Goal: Purchase product/service

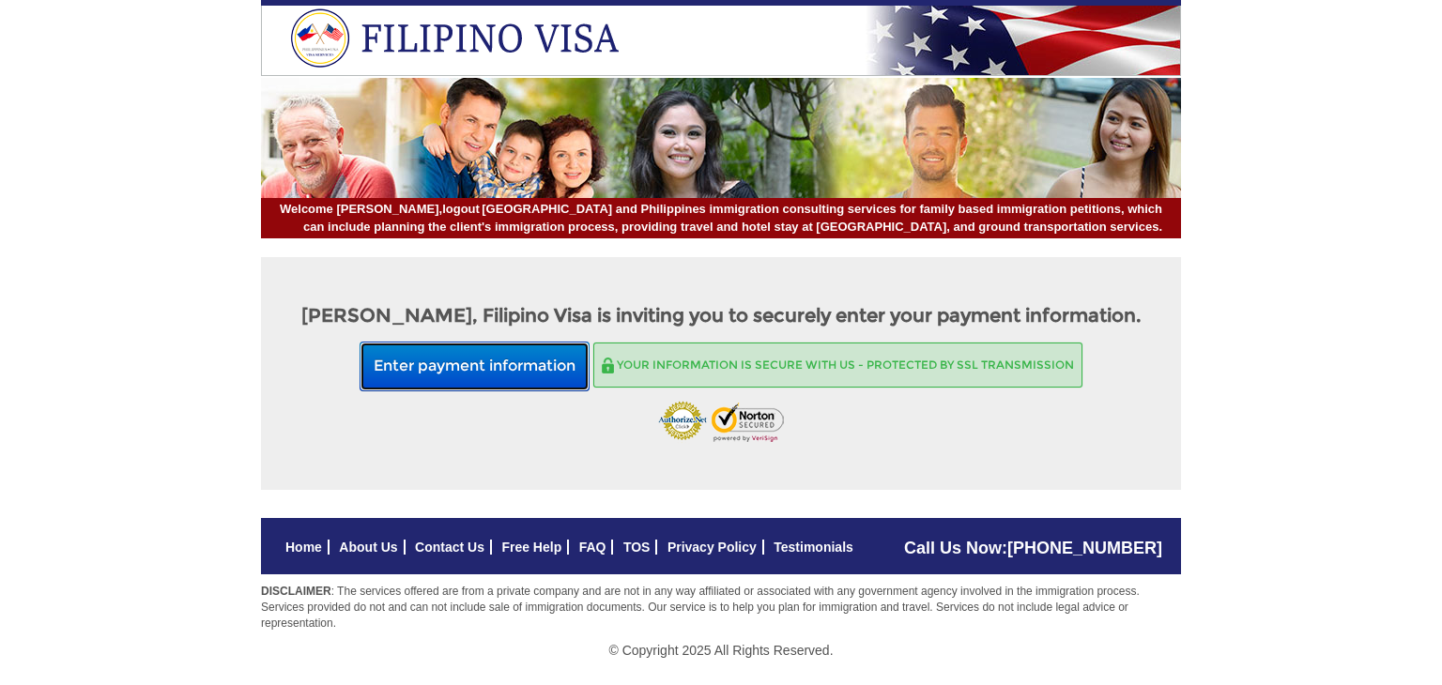
click at [469, 374] on button "Enter payment information" at bounding box center [475, 367] width 230 height 50
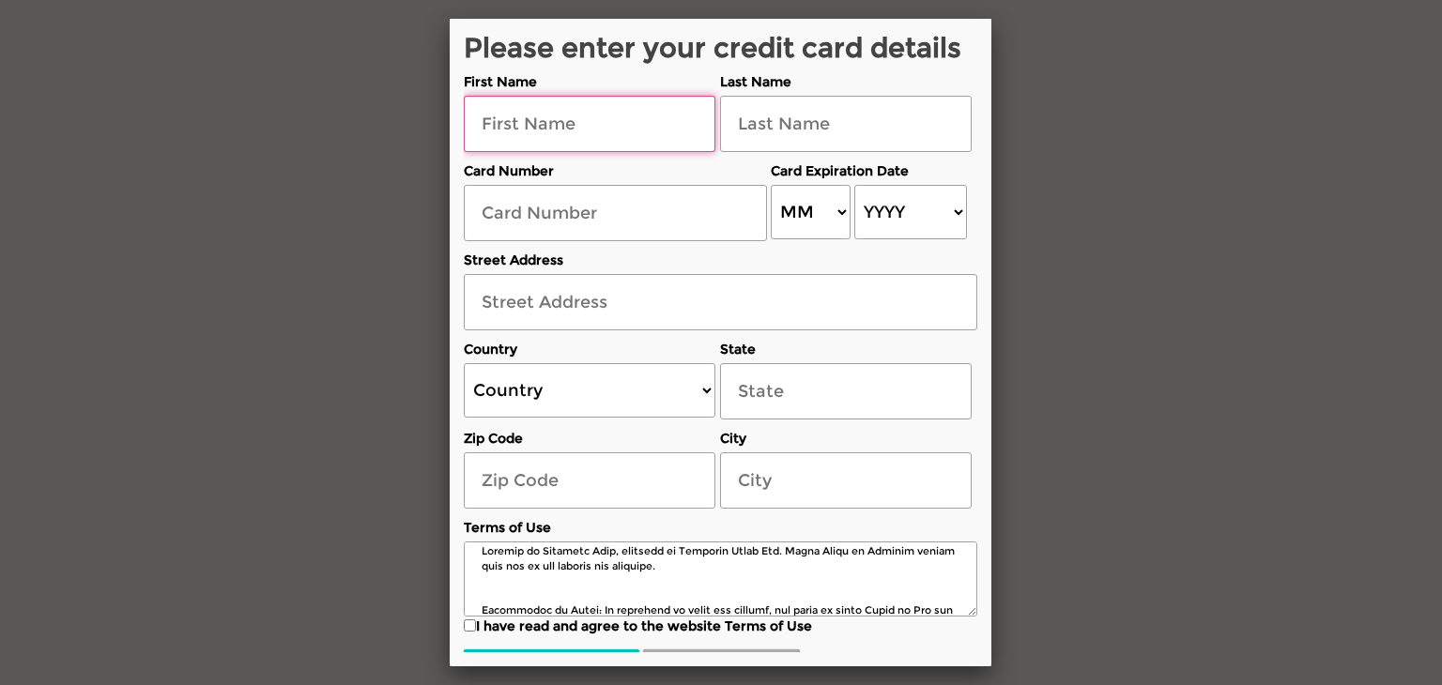
click at [638, 138] on input "text" at bounding box center [590, 124] width 252 height 56
type input "roderick"
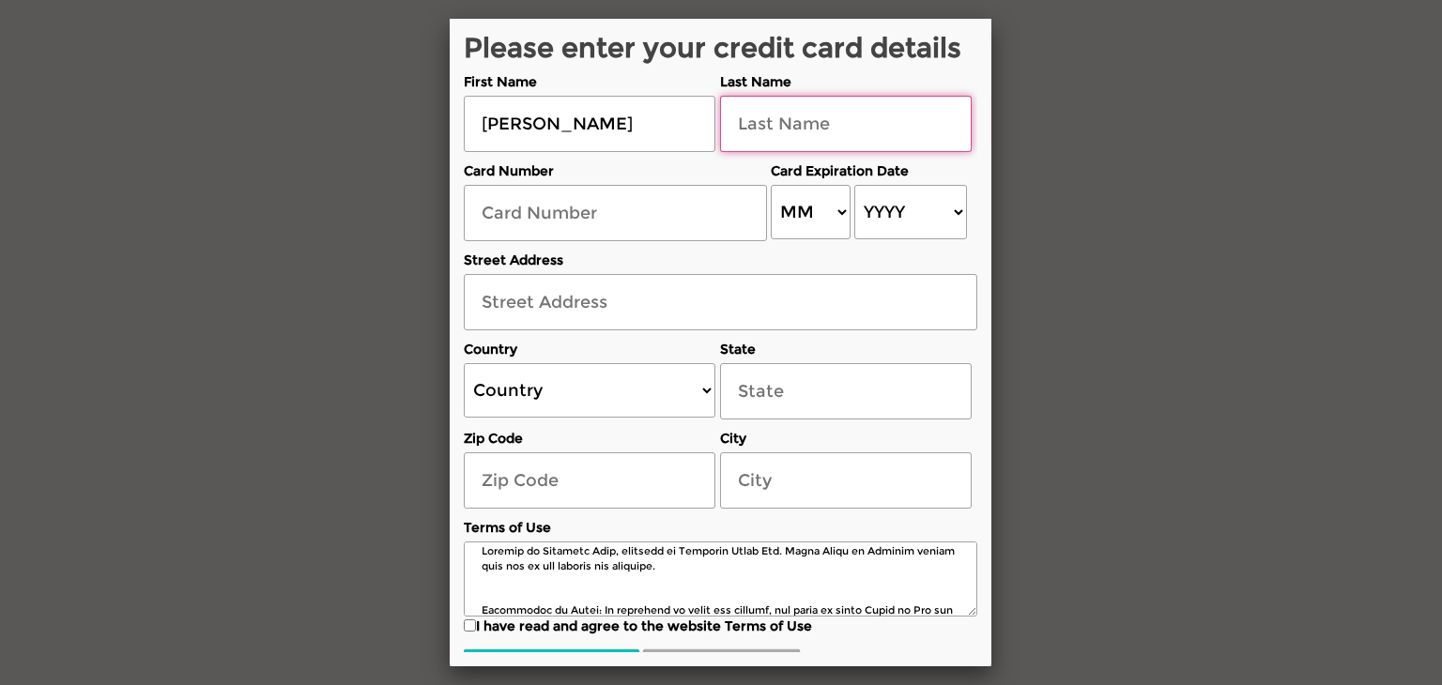
click at [797, 128] on input "text" at bounding box center [846, 124] width 252 height 56
type input "luna"
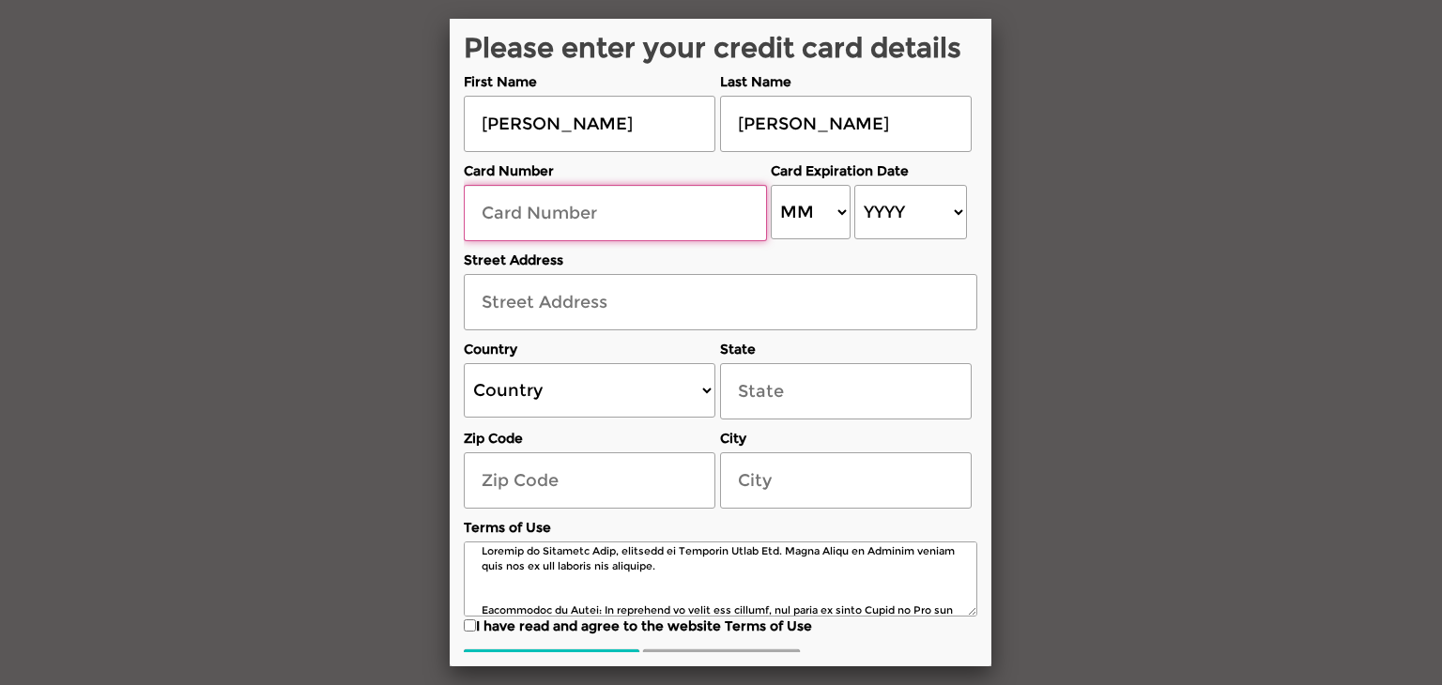
click at [668, 228] on input "text" at bounding box center [615, 213] width 303 height 56
type input "410039013226"
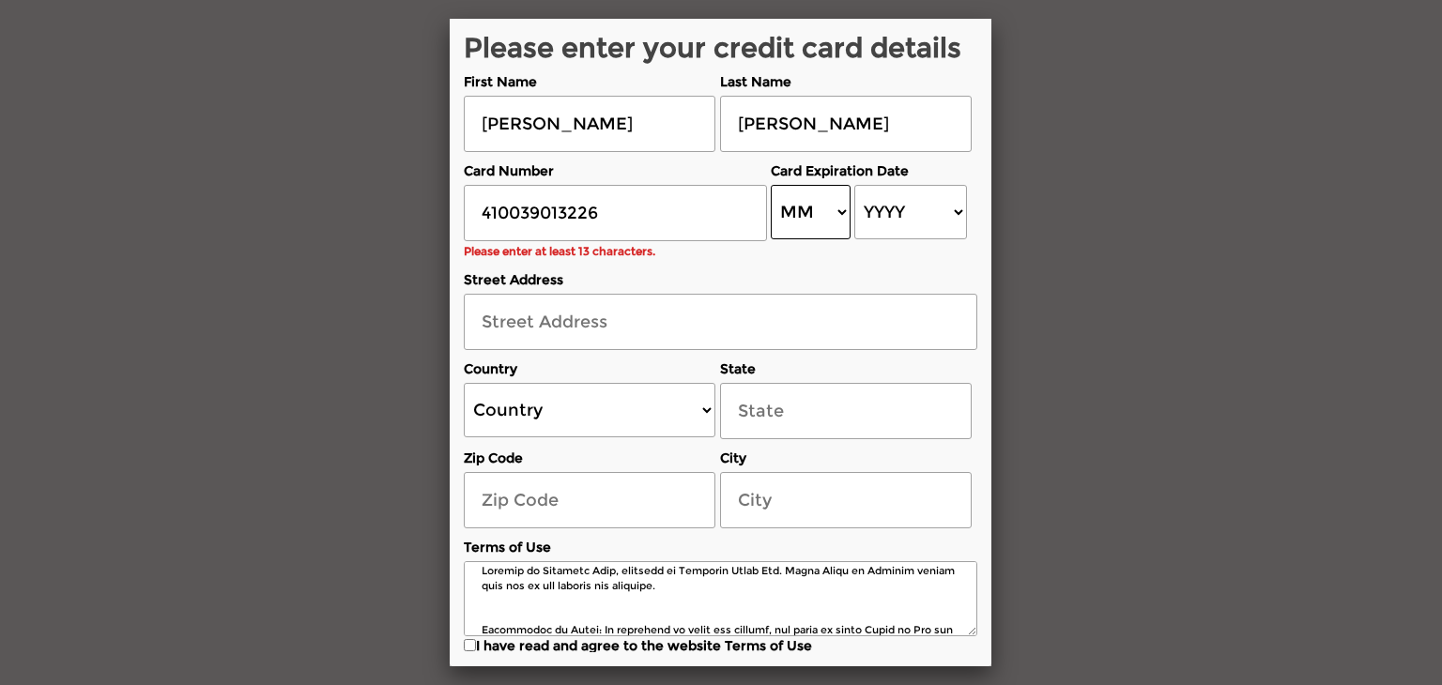
click at [843, 207] on select "MM 01 02 03 04 05 06 07 08 09 10 11 12" at bounding box center [811, 212] width 80 height 54
select select "11"
click at [771, 185] on select "MM 01 02 03 04 05 06 07 08 09 10 11 12" at bounding box center [811, 212] width 80 height 54
click at [961, 211] on select "YYYY 2025 2026 2027 2028 2029 2030 2031 2032 2033 2034 2035 2036 2037 2038 2039…" at bounding box center [910, 212] width 112 height 54
select select "2026"
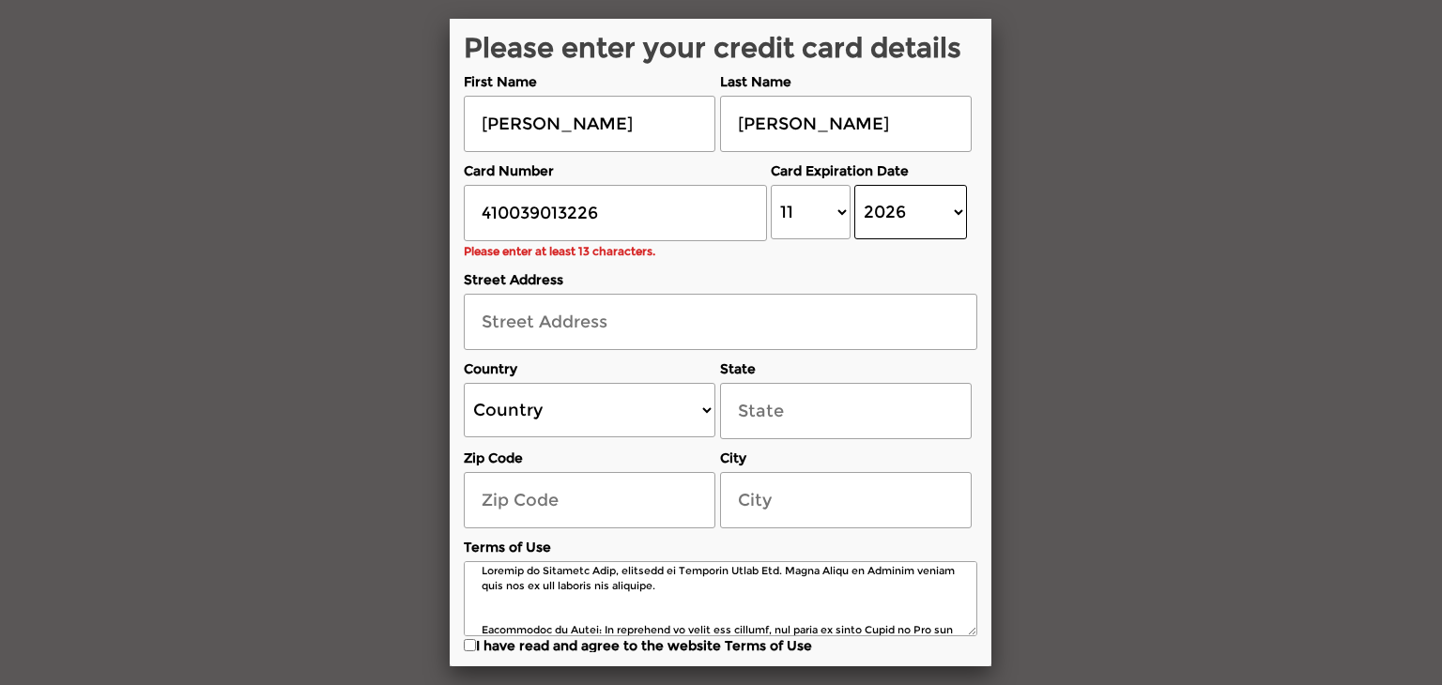
click at [854, 185] on select "YYYY 2025 2026 2027 2028 2029 2030 2031 2032 2033 2034 2035 2036 2037 2038 2039…" at bounding box center [910, 212] width 112 height 54
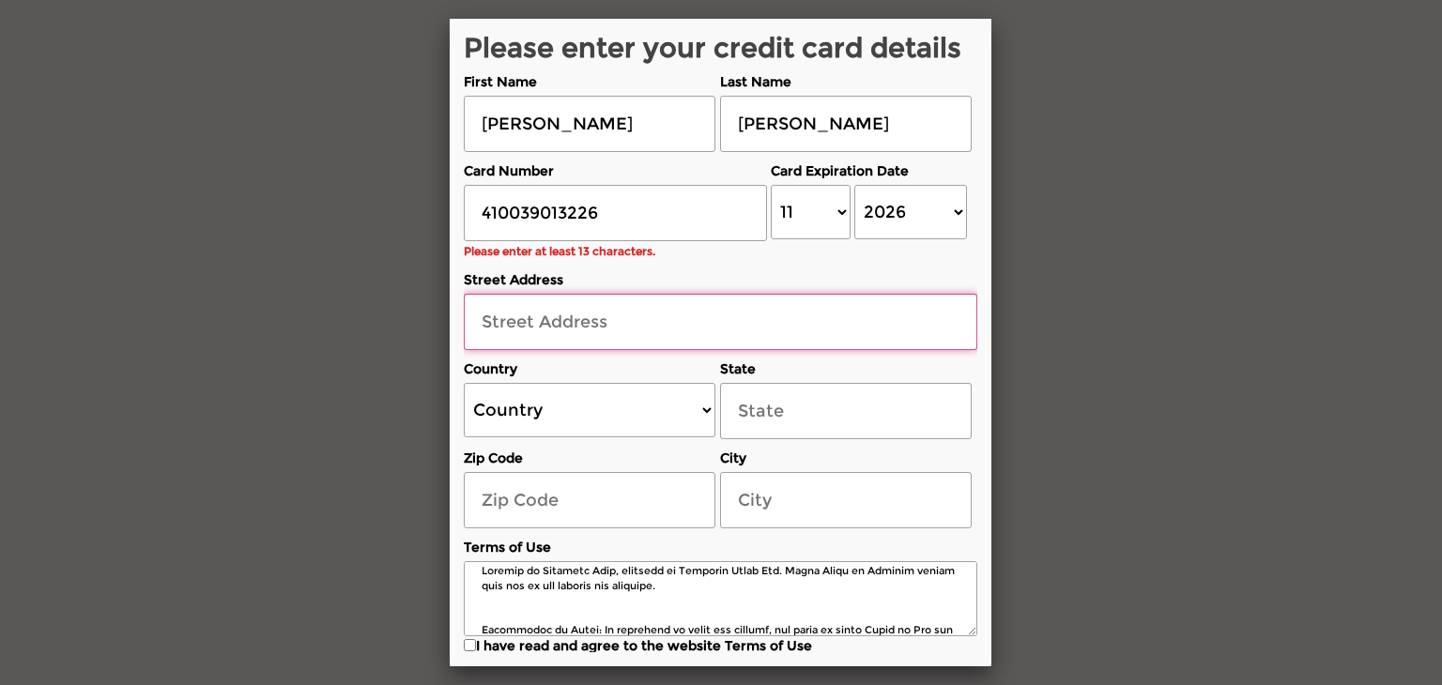
click at [592, 330] on input "text" at bounding box center [721, 322] width 514 height 56
type input "14706 burgundy place"
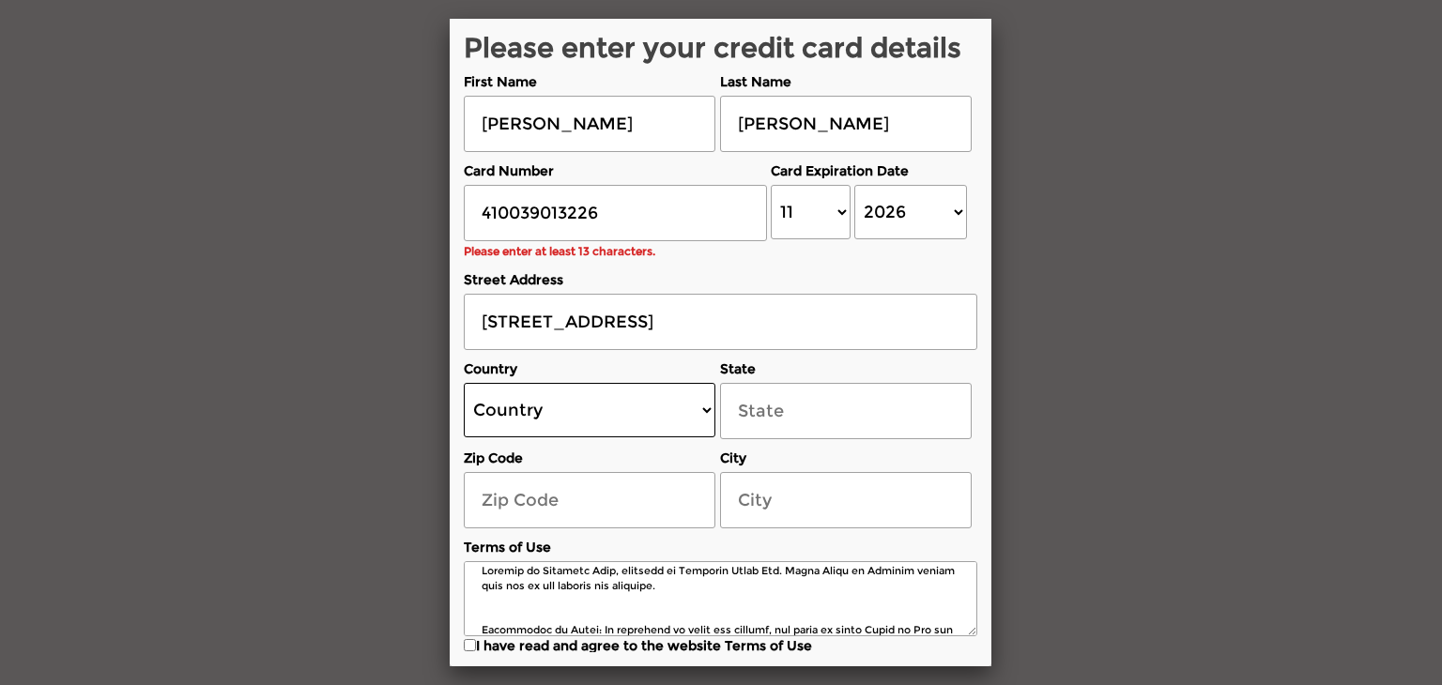
select select "US"
select select "[US_STATE]"
type input "91709"
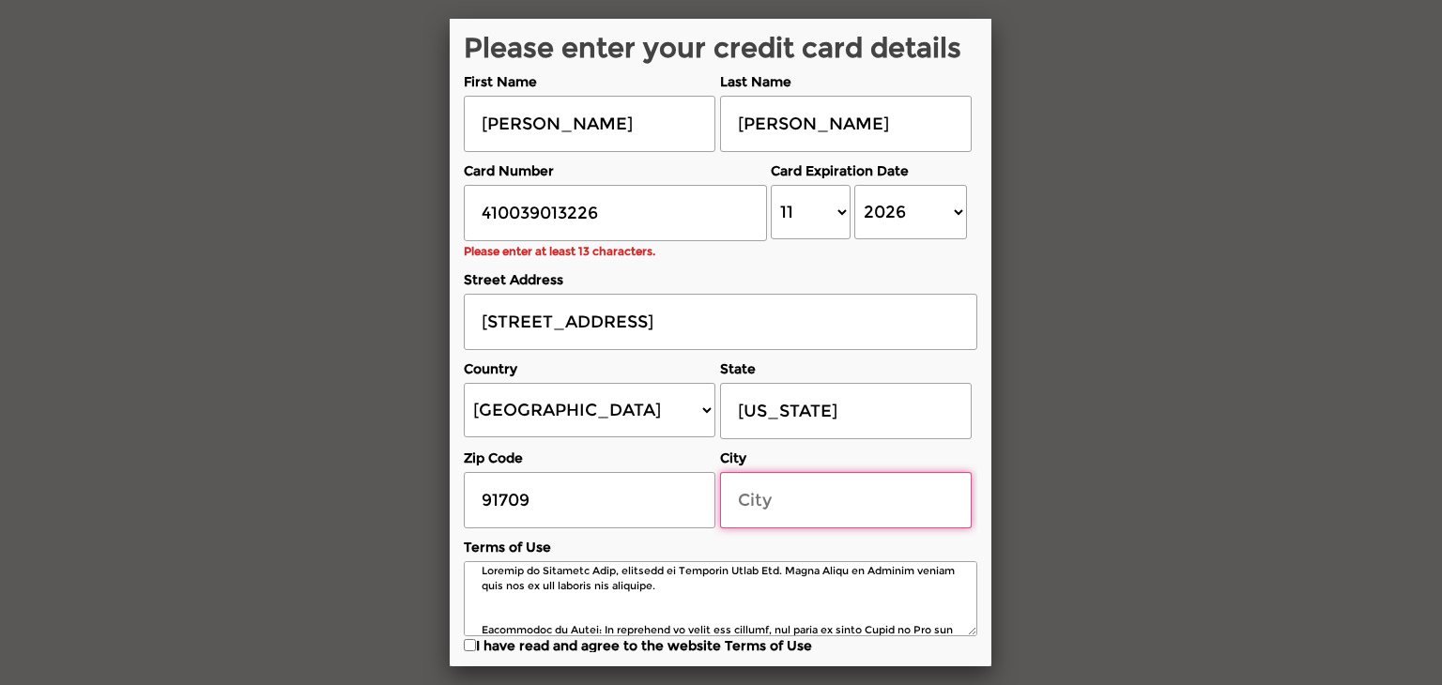
type input "chino hills"
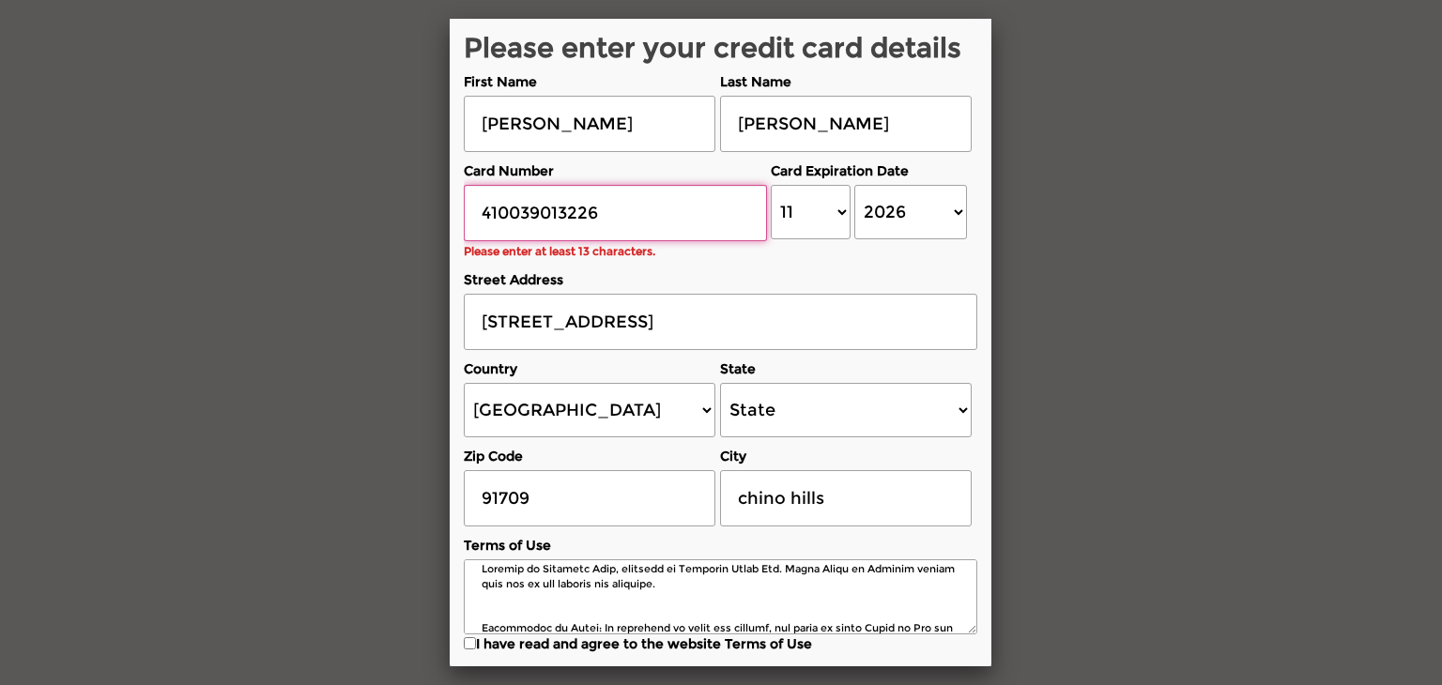
click at [608, 213] on input "410039013226" at bounding box center [615, 213] width 303 height 56
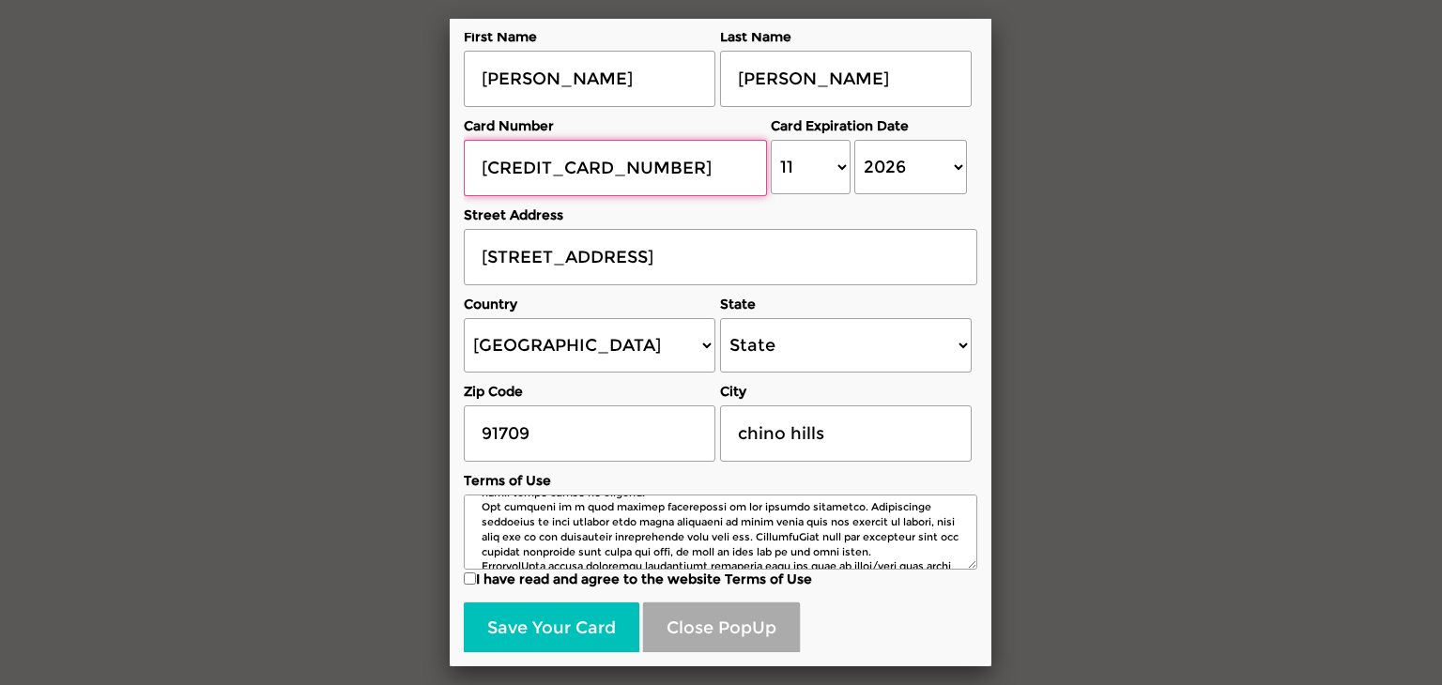
scroll to position [469, 0]
type input "4100390132264744"
click at [469, 577] on input "I have read and agree to the website Terms of Use" at bounding box center [470, 579] width 12 height 12
checkbox input "true"
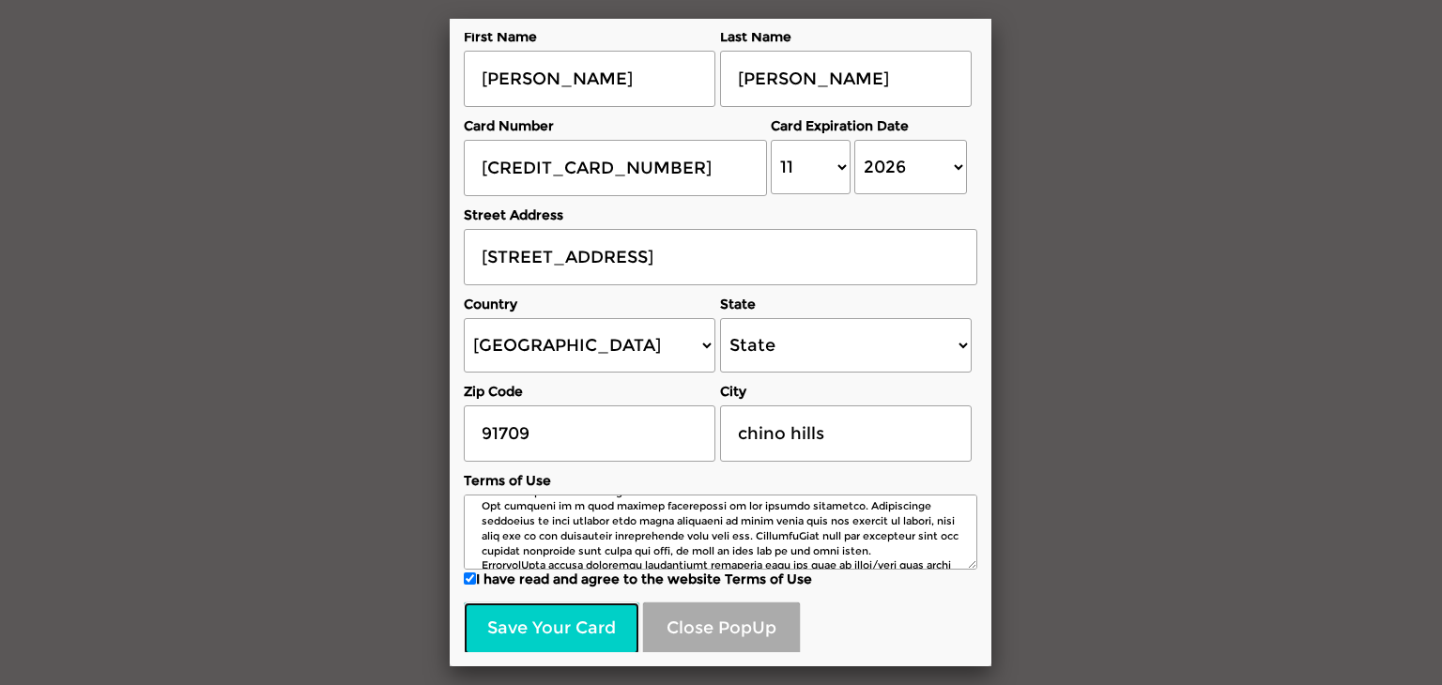
click at [569, 641] on button "Save Your Card" at bounding box center [552, 629] width 176 height 53
